Goal: Task Accomplishment & Management: Manage account settings

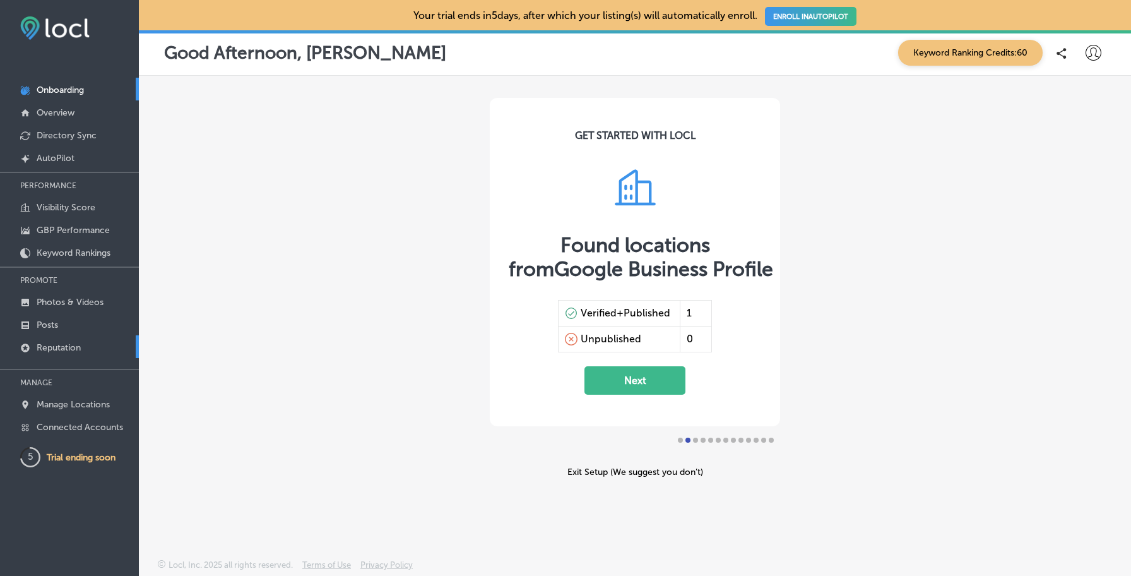
click at [89, 343] on link "Reputation" at bounding box center [69, 346] width 139 height 23
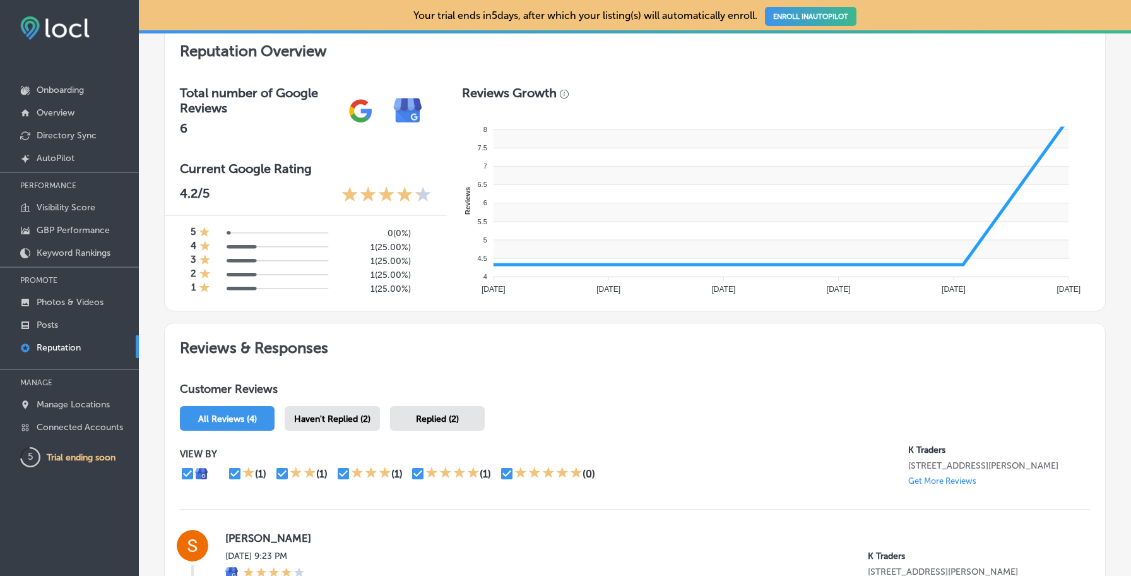
scroll to position [801, 0]
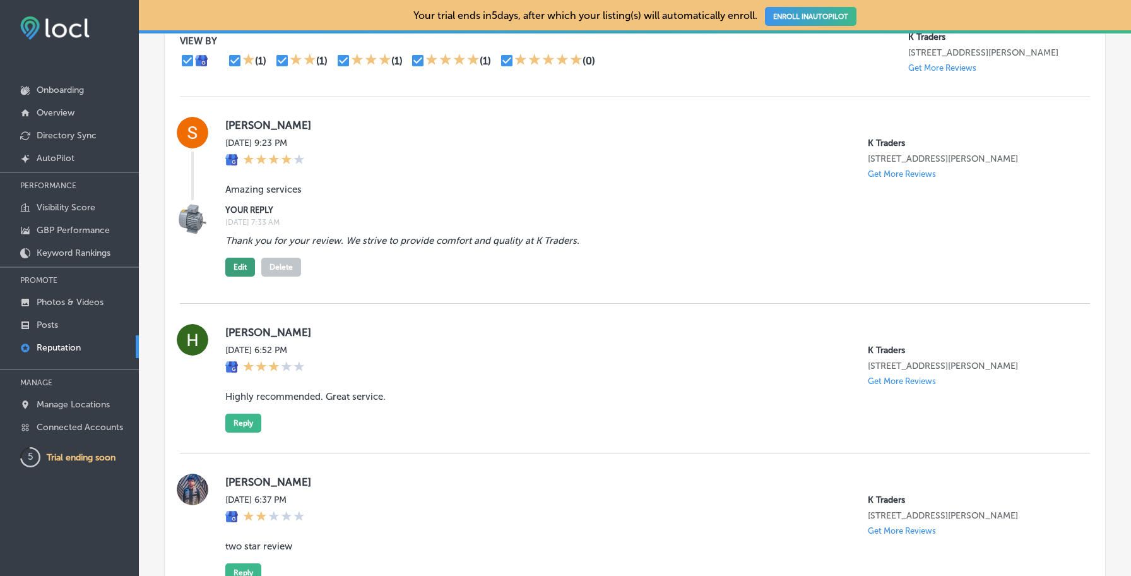
click at [245, 271] on button "Edit" at bounding box center [240, 267] width 30 height 19
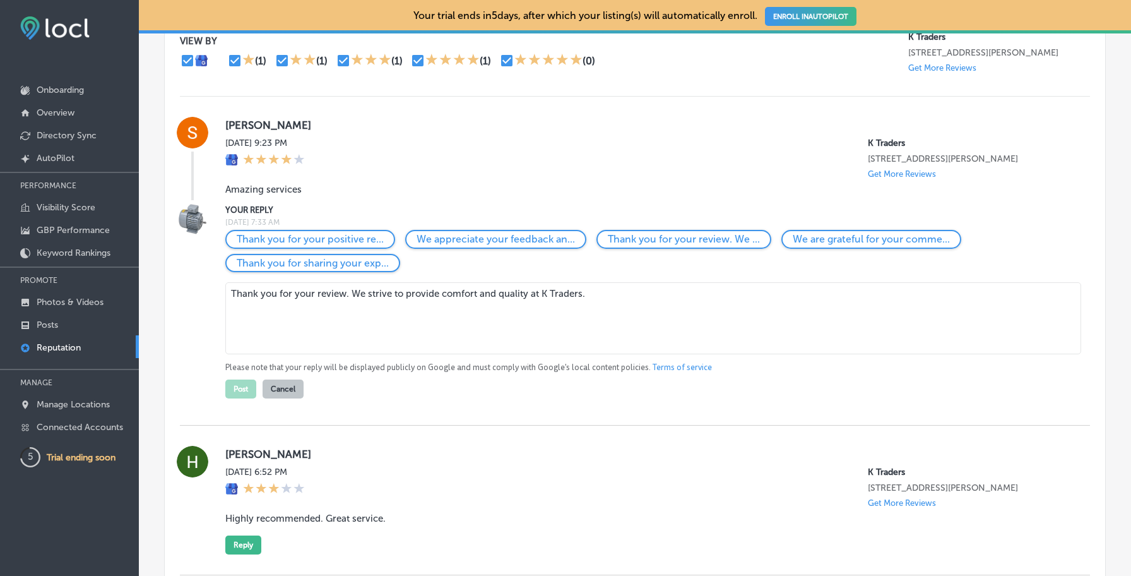
click at [284, 310] on textarea "Thank you for your review. We strive to provide comfort and quality at K Trader…" at bounding box center [653, 318] width 856 height 72
type textarea "Thank you for your review. We strive to provide comfort and quality at K Trader…"
click at [282, 388] on button "Cancel" at bounding box center [283, 388] width 41 height 19
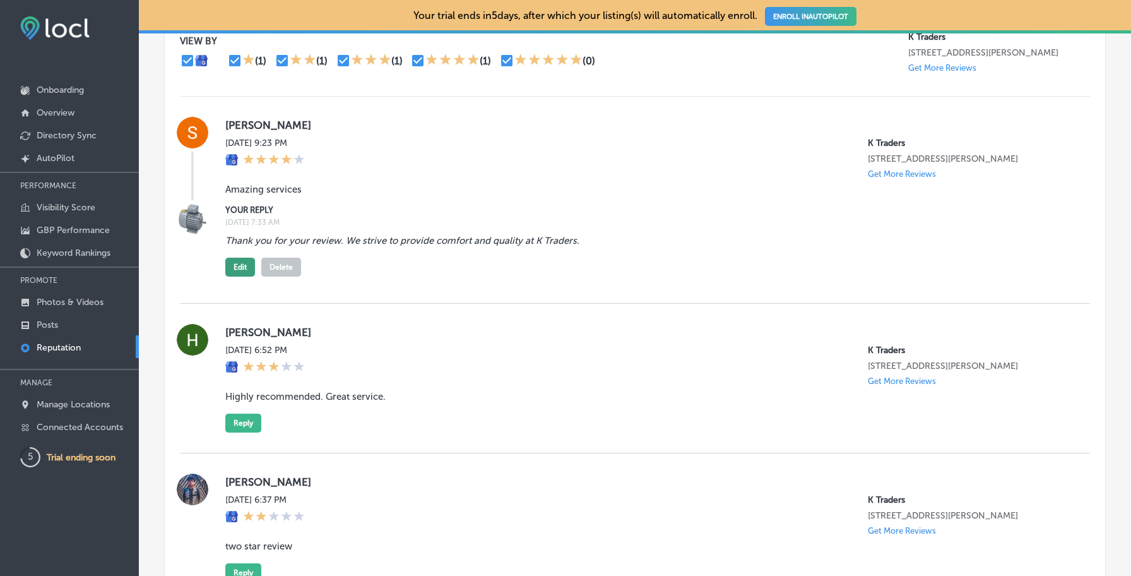
click at [246, 270] on button "Edit" at bounding box center [240, 267] width 30 height 19
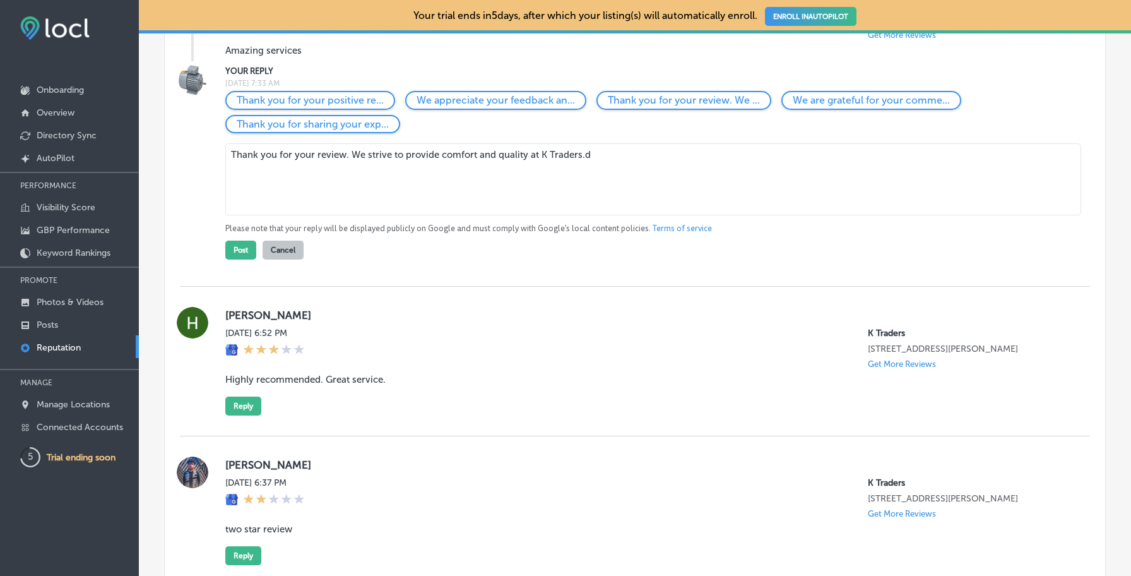
scroll to position [976, 0]
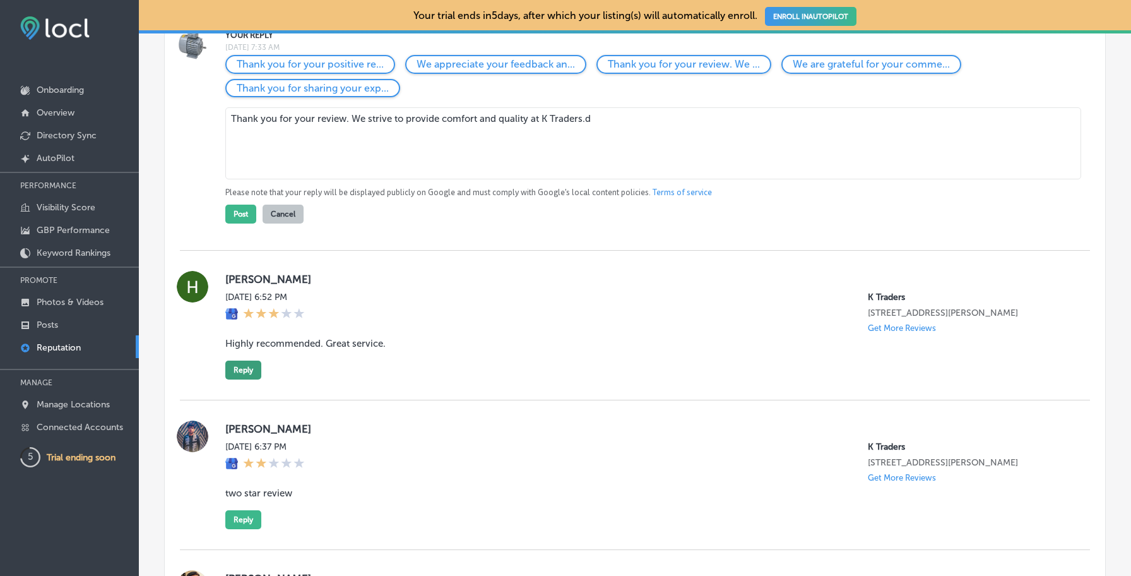
click at [250, 371] on button "Reply" at bounding box center [243, 369] width 36 height 19
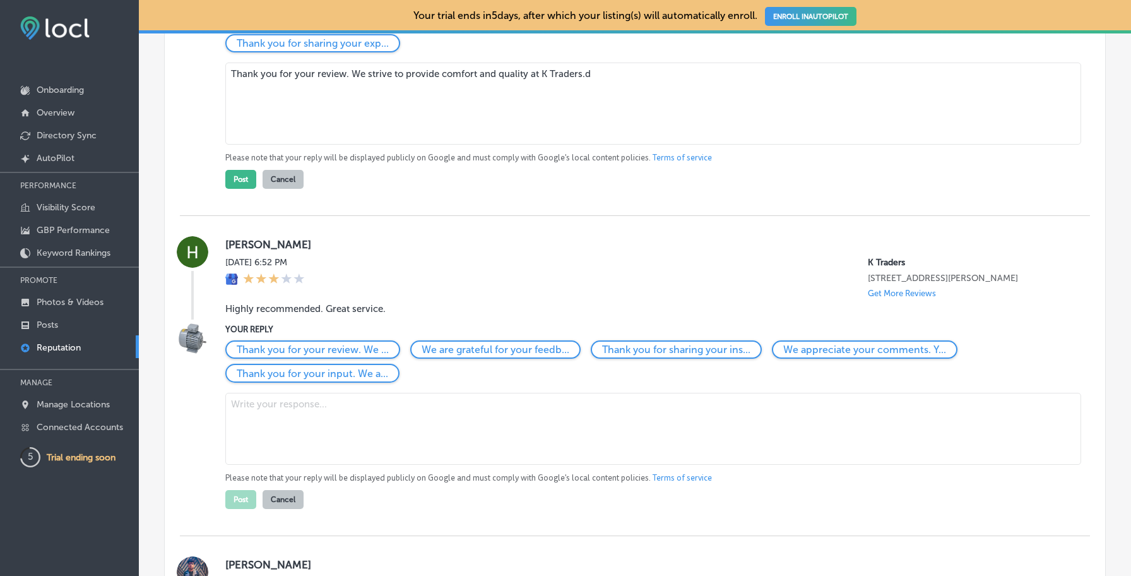
scroll to position [1028, 0]
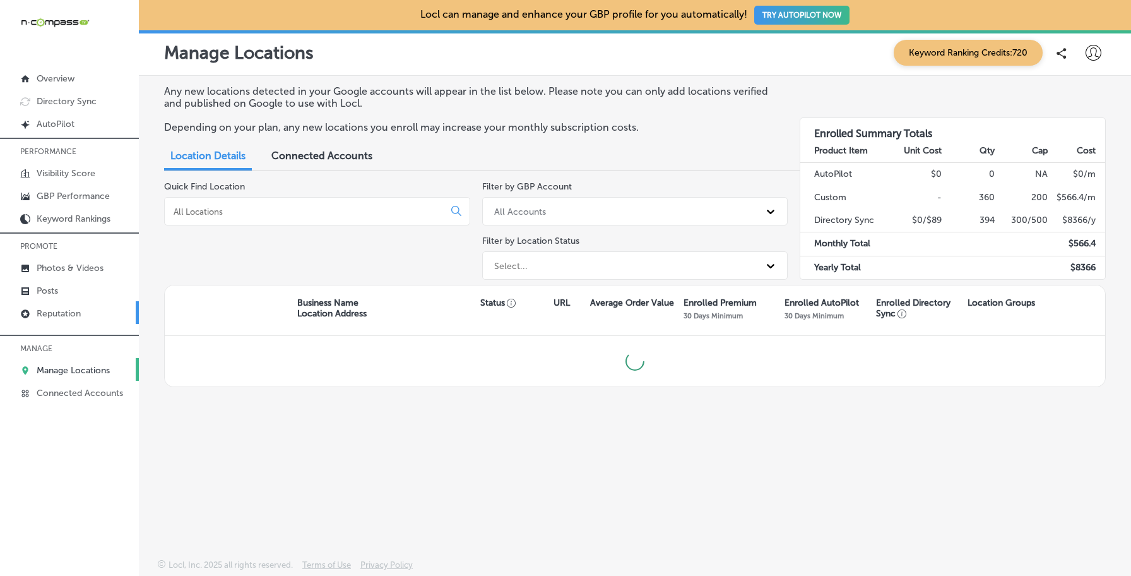
click at [97, 309] on link "Reputation" at bounding box center [69, 312] width 139 height 23
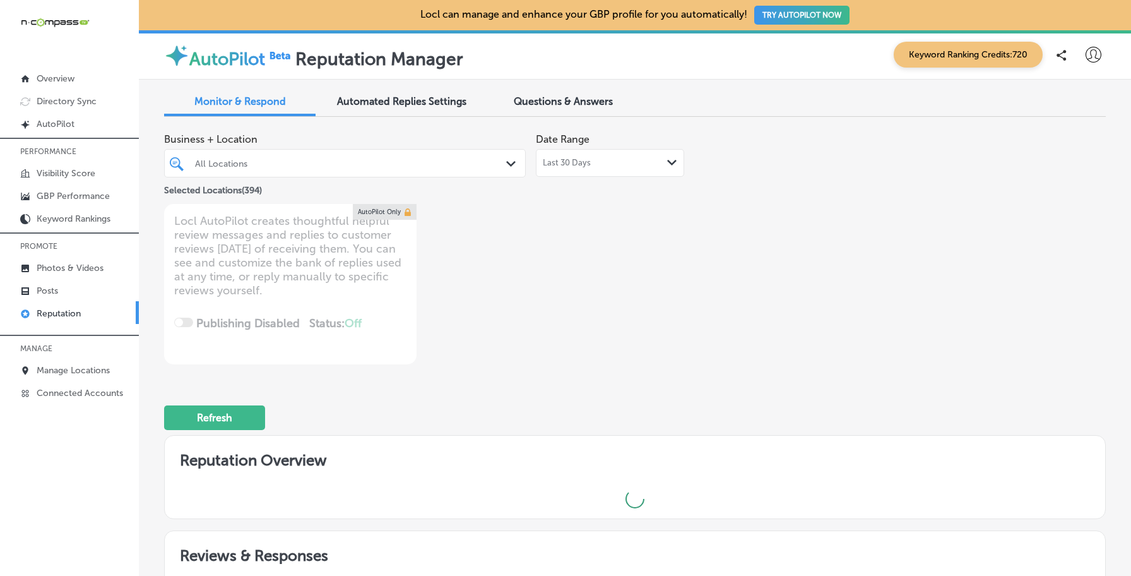
click at [270, 169] on div at bounding box center [330, 163] width 272 height 17
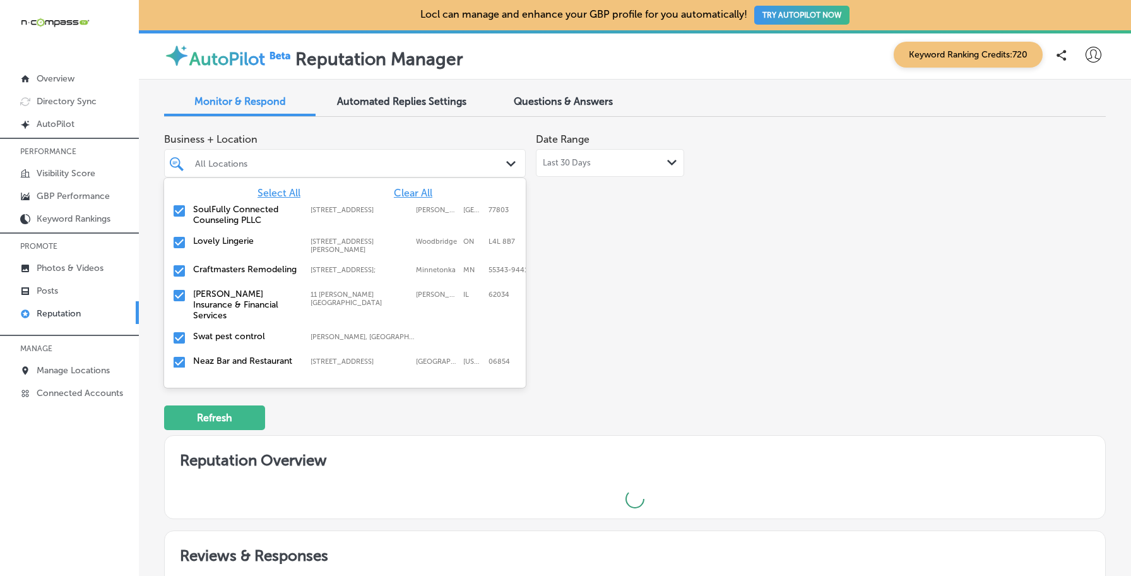
click at [410, 190] on span "Clear All" at bounding box center [413, 193] width 39 height 12
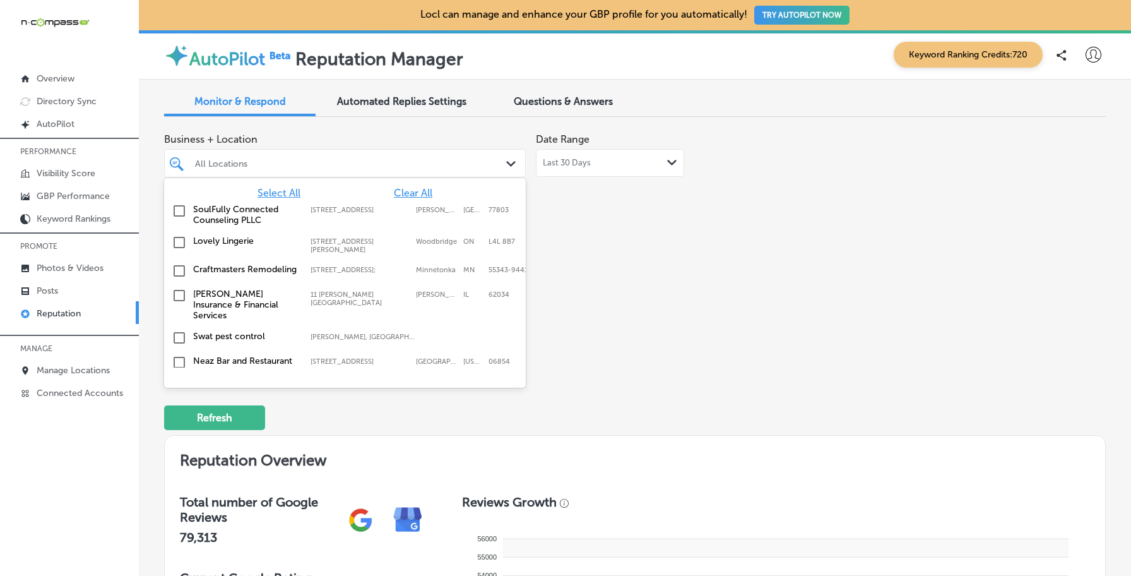
type textarea "x"
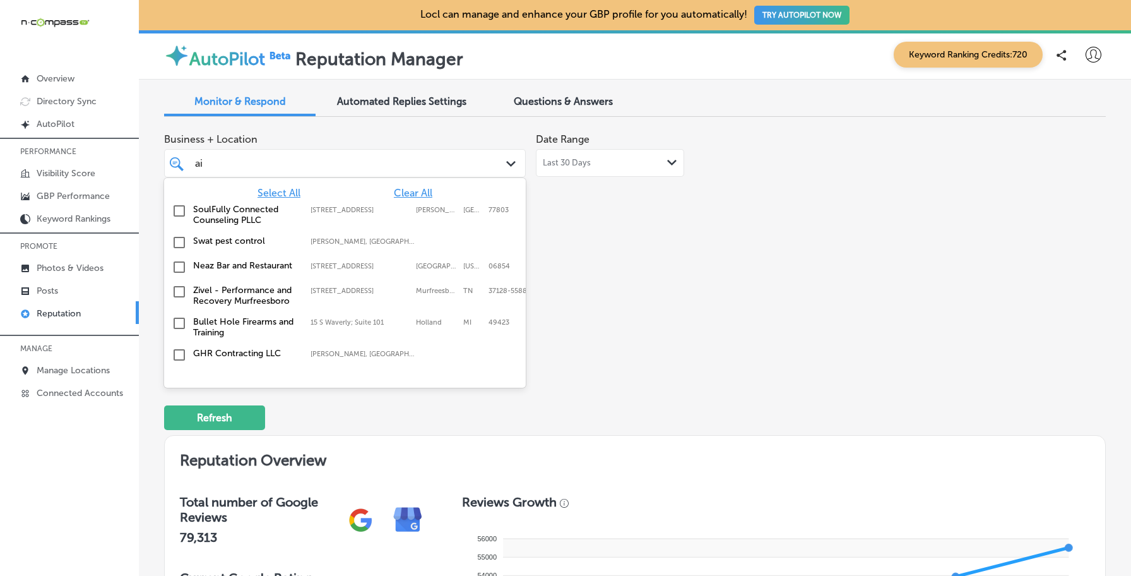
type input "air"
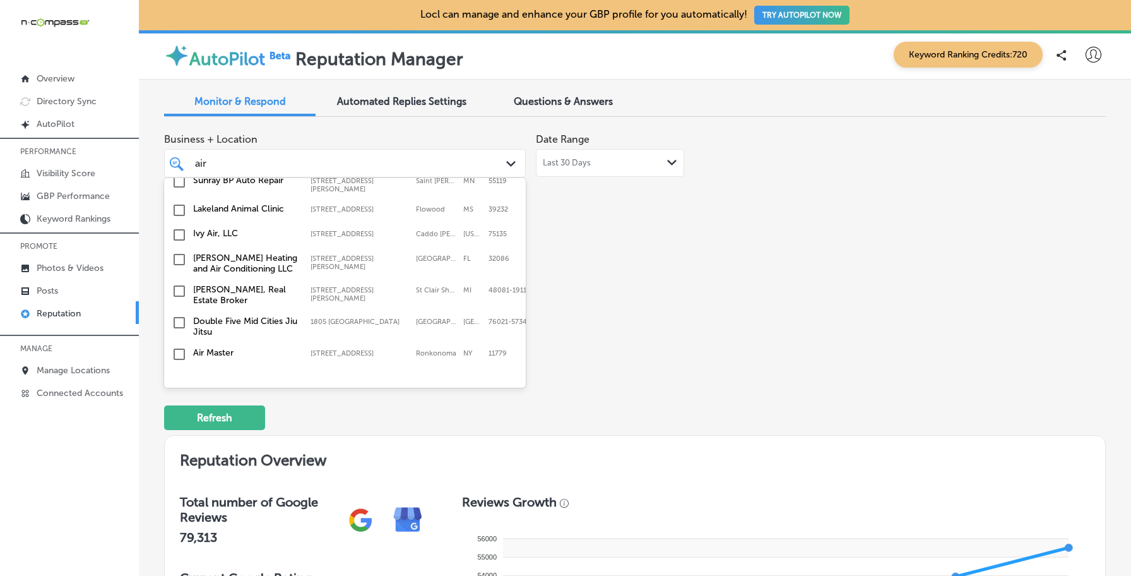
scroll to position [295, 0]
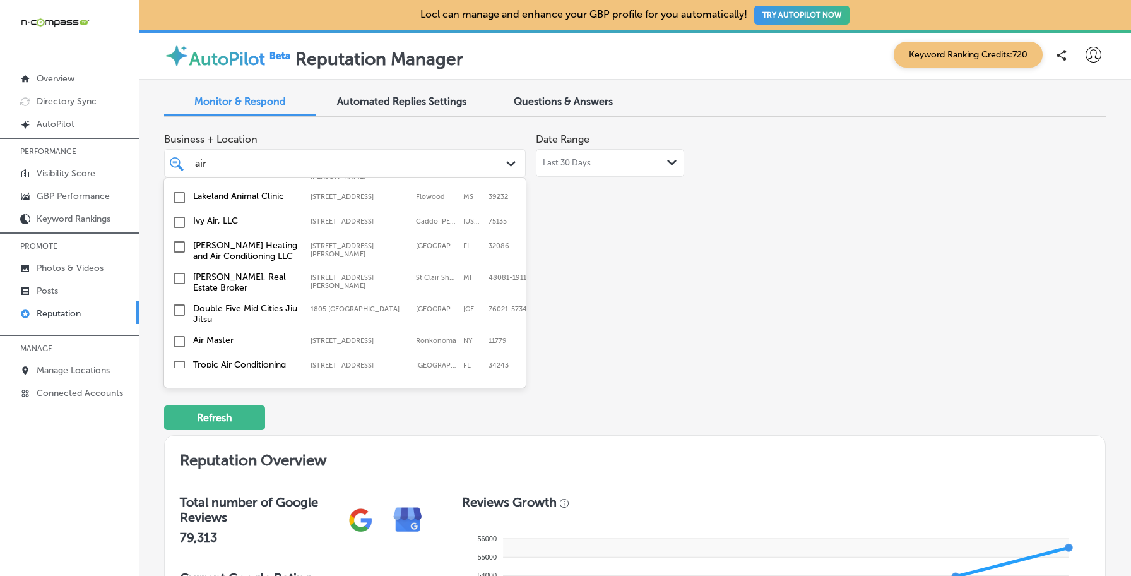
click at [246, 359] on label "Tropic Air Conditioning" at bounding box center [245, 364] width 105 height 11
type textarea "x"
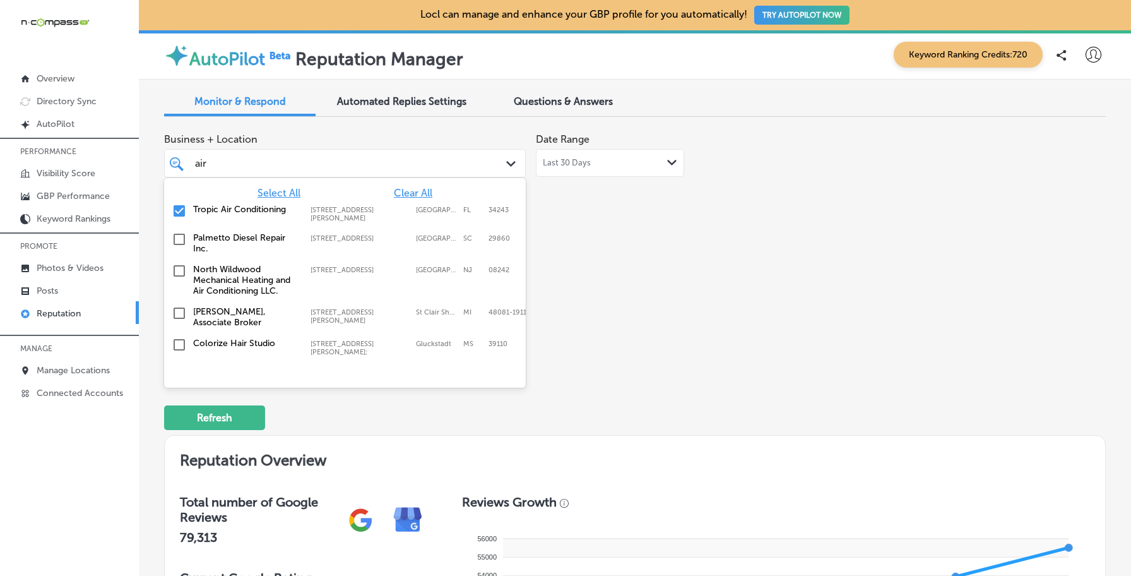
type input "air"
click at [636, 314] on div "Business + Location option [STREET_ADDRESS][PERSON_NAME]. option [STREET_ADDRES…" at bounding box center [446, 245] width 565 height 237
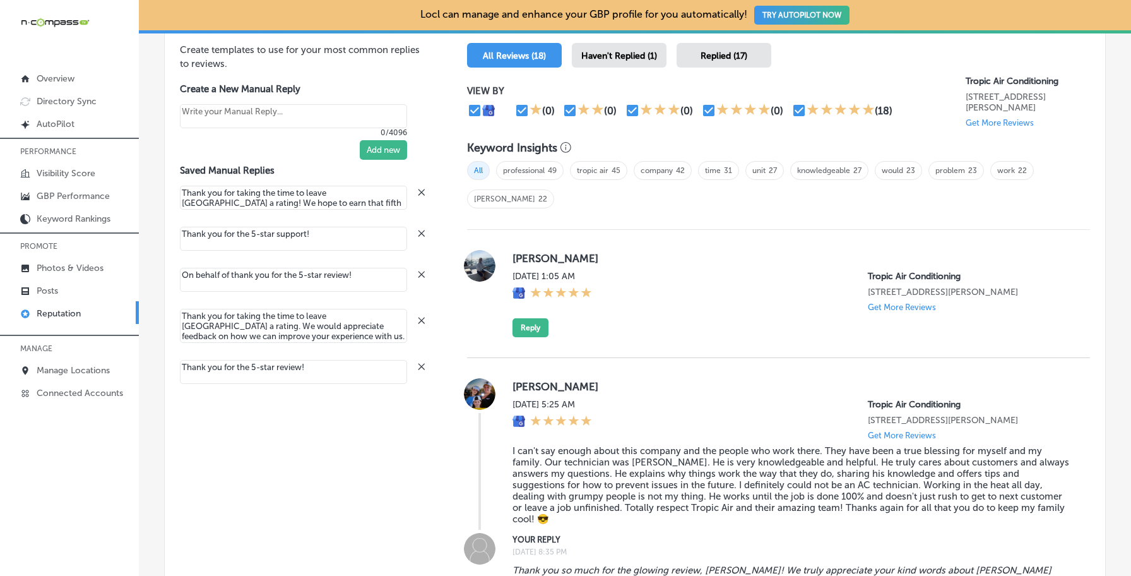
scroll to position [766, 0]
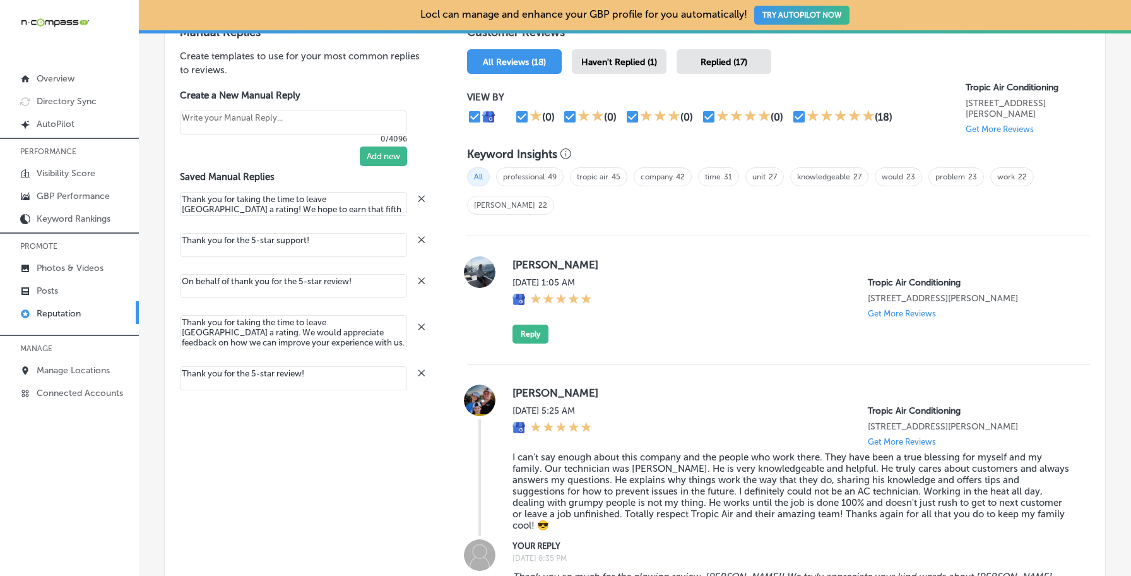
click at [980, 127] on p "Get More Reviews" at bounding box center [1000, 128] width 68 height 9
type textarea "x"
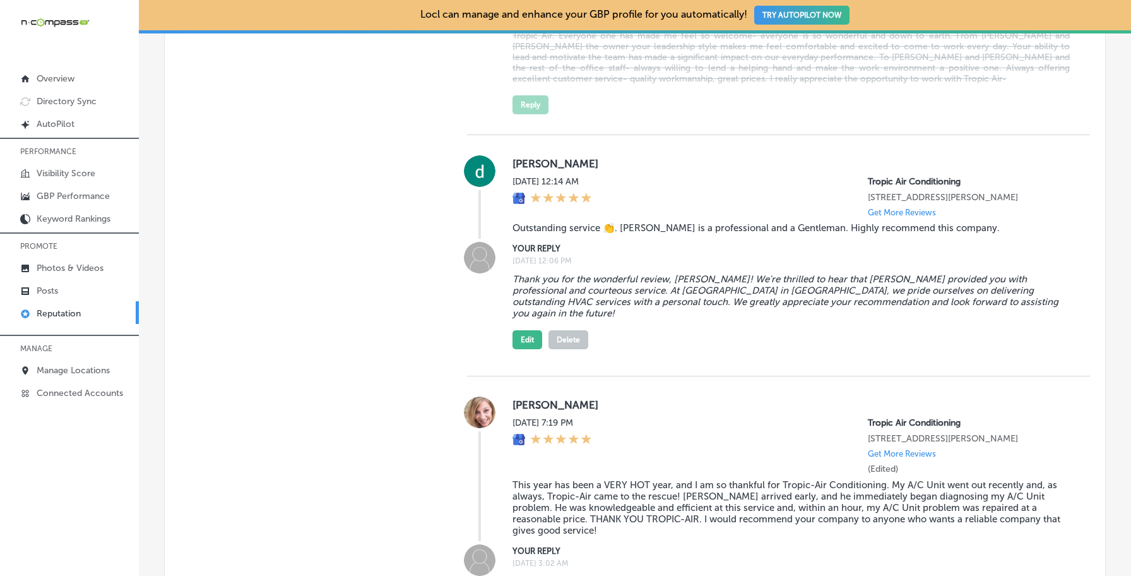
scroll to position [1521, 0]
